Goal: Information Seeking & Learning: Learn about a topic

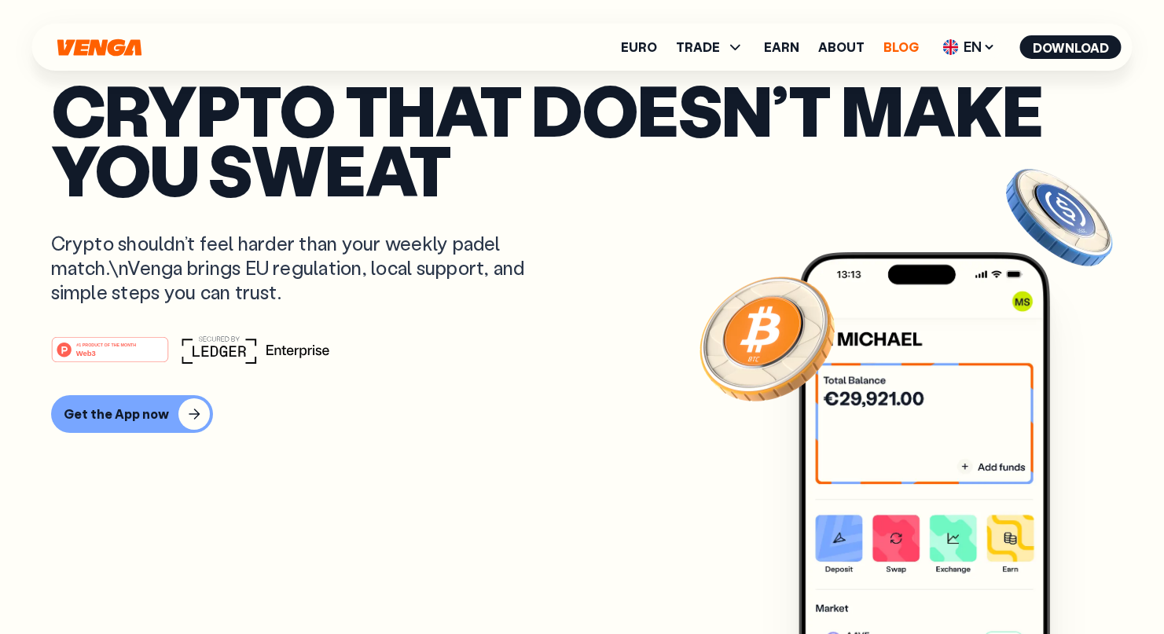
click at [893, 51] on link "Blog" at bounding box center [901, 47] width 35 height 13
